Goal: Check status: Check status

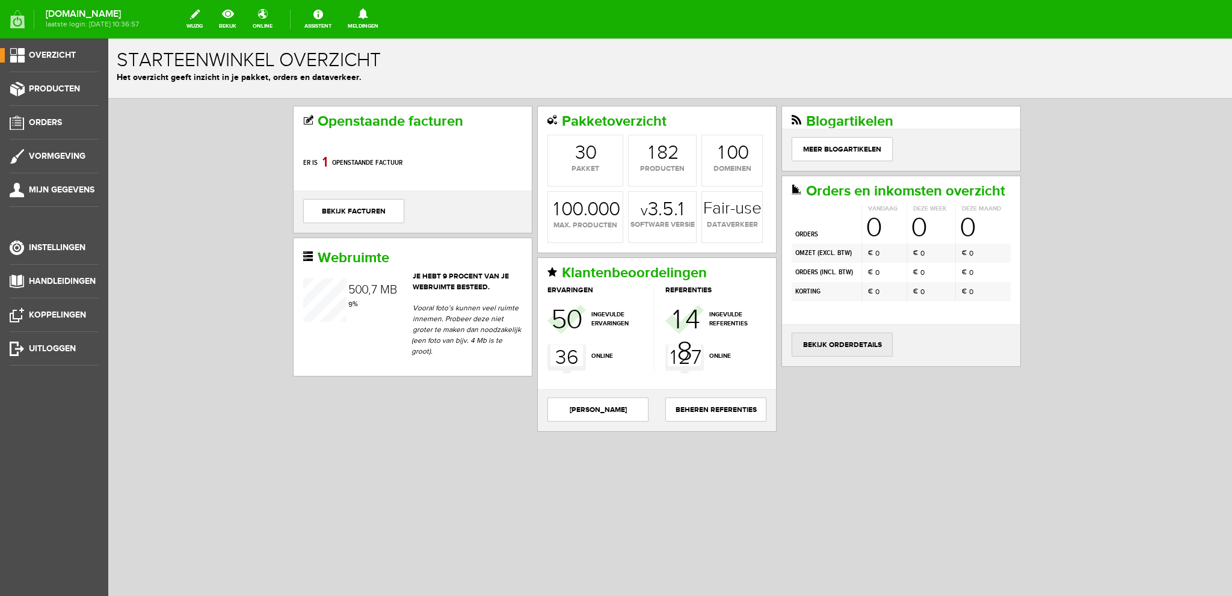
click at [850, 338] on link "bekijk orderdetails" at bounding box center [842, 345] width 101 height 24
click at [842, 339] on link "bekijk orderdetails" at bounding box center [842, 345] width 101 height 24
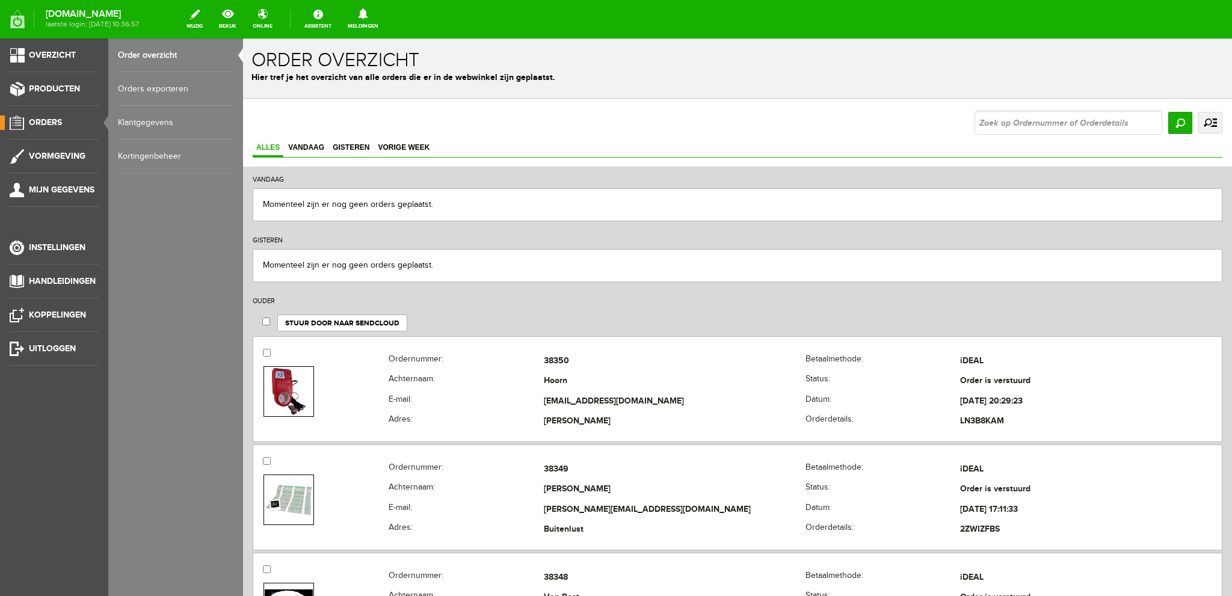
click at [1199, 120] on link "uitgebreid zoeken" at bounding box center [1210, 123] width 24 height 22
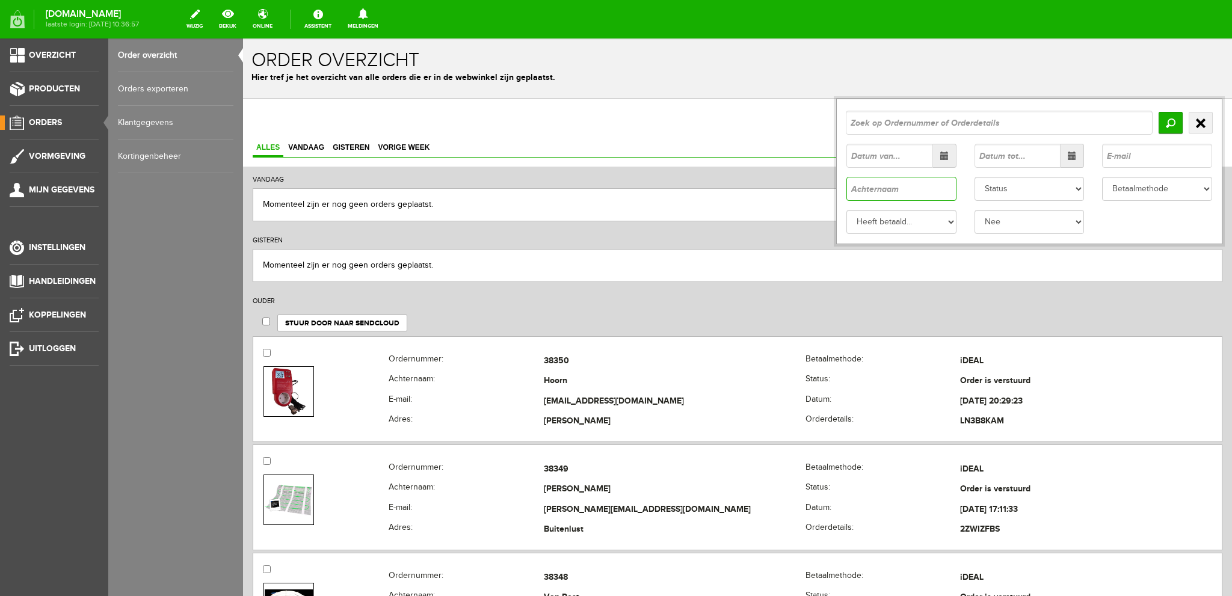
click at [868, 188] on input "text" at bounding box center [901, 189] width 110 height 24
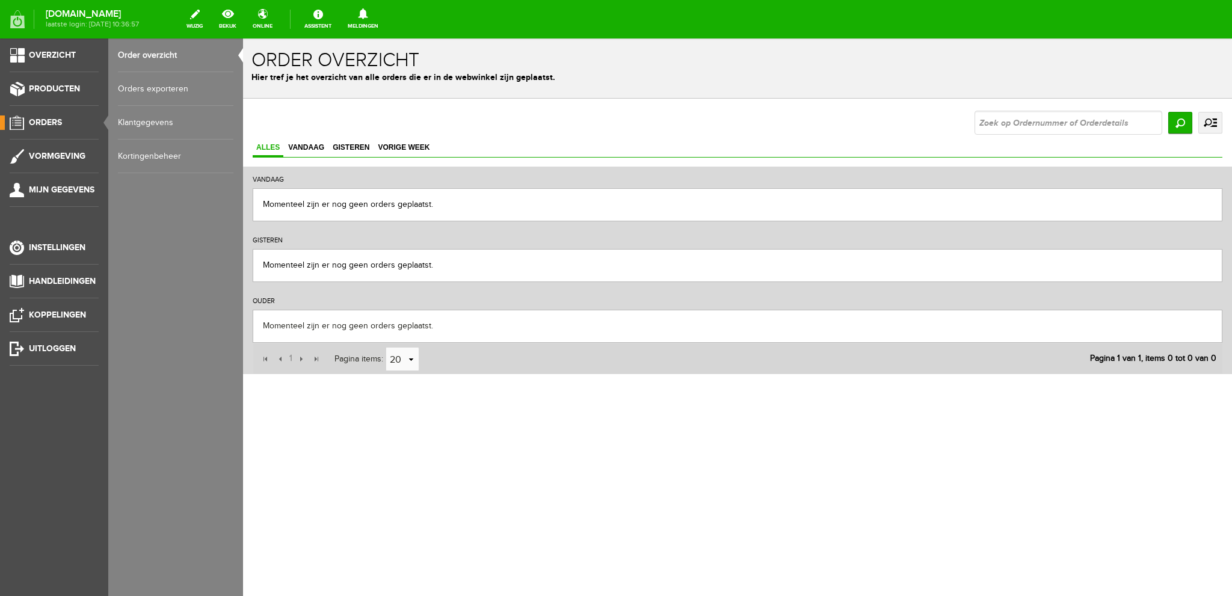
click at [1210, 120] on link "uitgebreid zoeken" at bounding box center [1210, 123] width 24 height 22
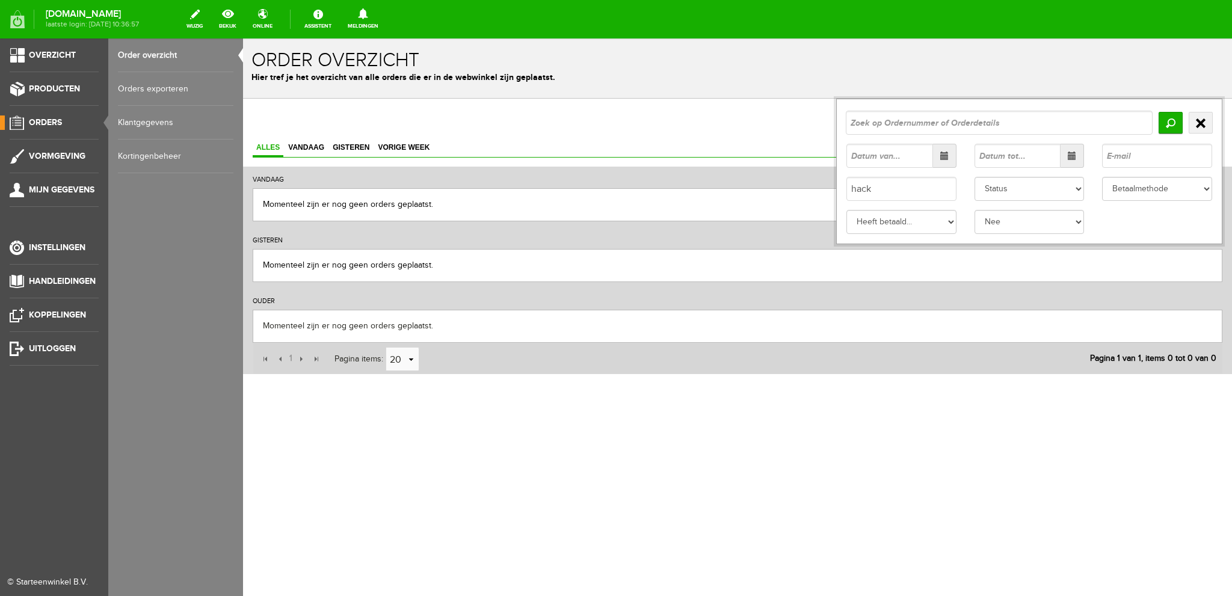
click at [146, 55] on link "Order overzicht" at bounding box center [175, 55] width 115 height 34
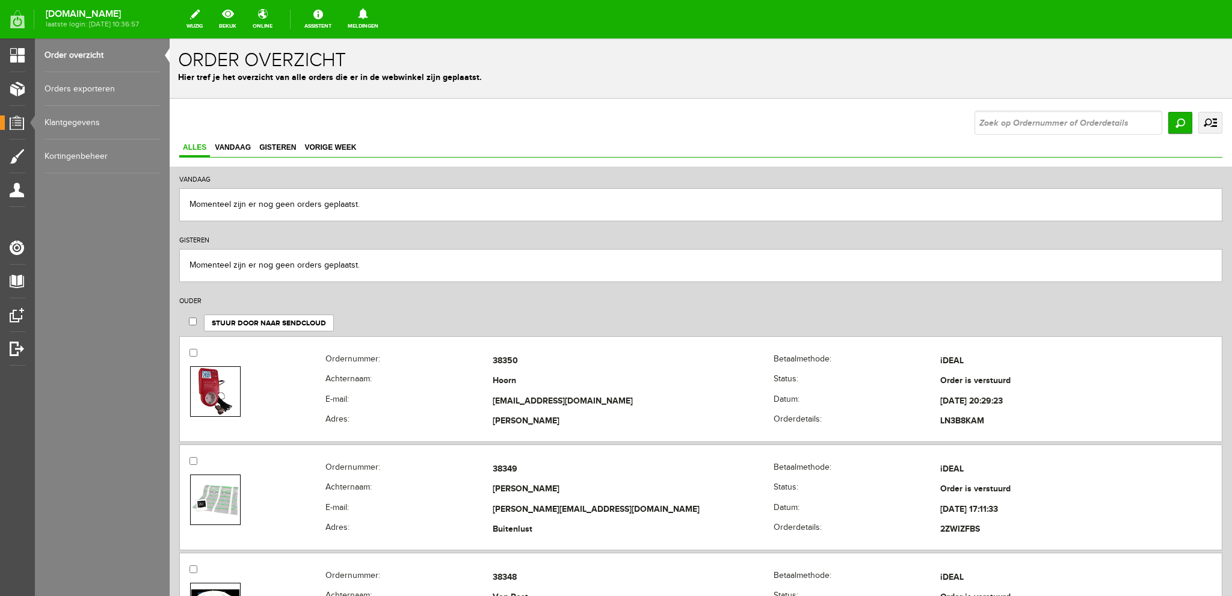
click at [1203, 127] on link "uitgebreid zoeken" at bounding box center [1210, 123] width 24 height 22
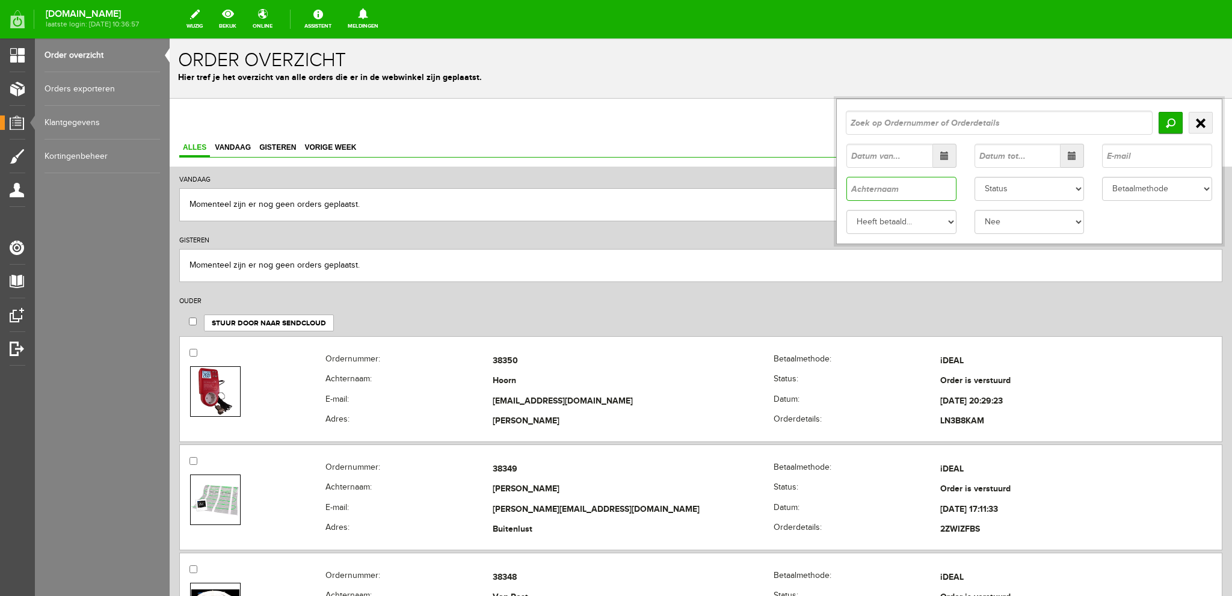
click at [861, 188] on input "text" at bounding box center [901, 189] width 110 height 24
type input "hack"
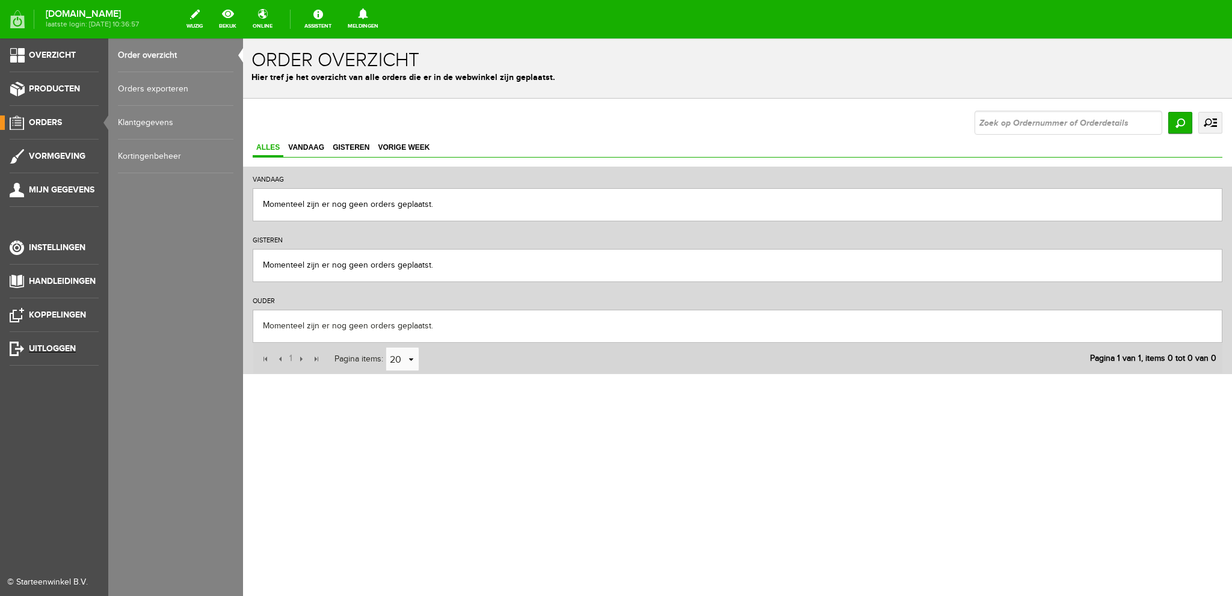
click at [55, 346] on span "Uitloggen" at bounding box center [52, 348] width 47 height 10
